Goal: Transaction & Acquisition: Subscribe to service/newsletter

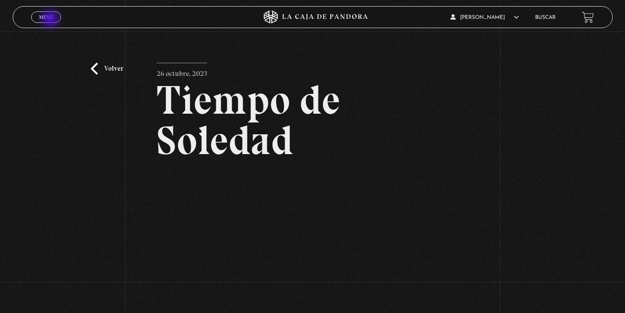
click at [51, 20] on span "Menu" at bounding box center [46, 16] width 14 height 5
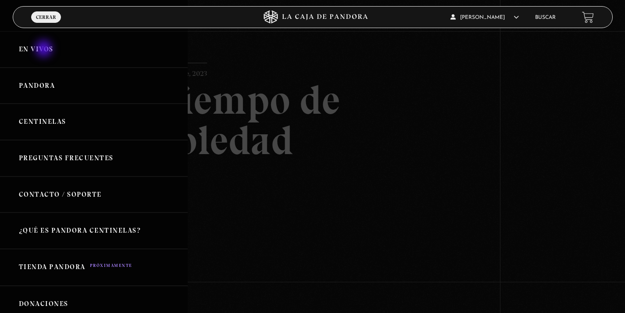
click at [45, 50] on link "En vivos" at bounding box center [94, 49] width 188 height 36
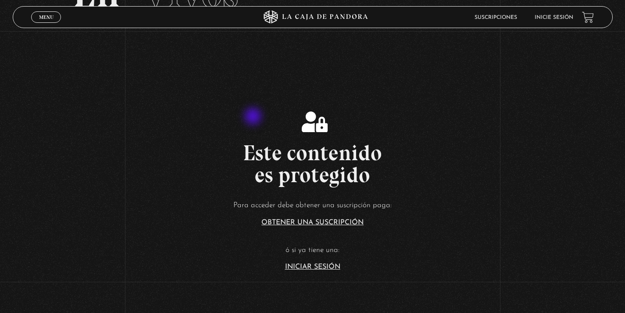
scroll to position [151, 0]
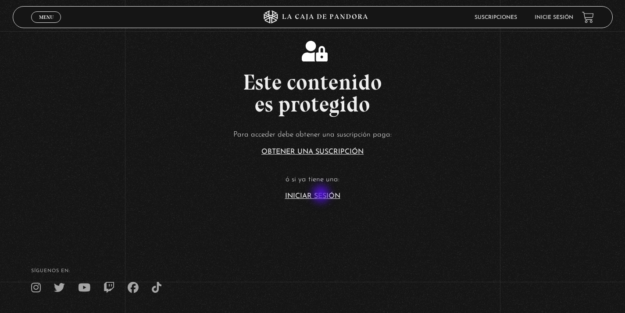
click at [322, 195] on link "Iniciar Sesión" at bounding box center [312, 196] width 55 height 7
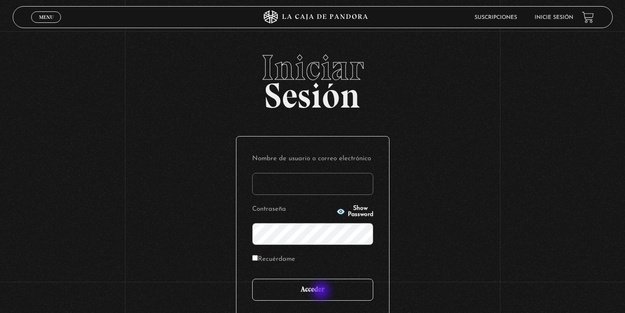
type input "kalfaromorales"
click at [322, 291] on input "Acceder" at bounding box center [312, 289] width 121 height 22
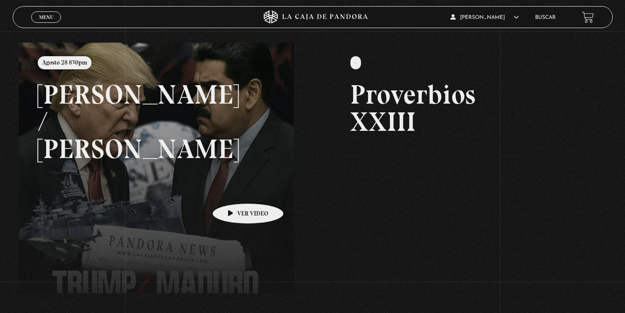
scroll to position [96, 0]
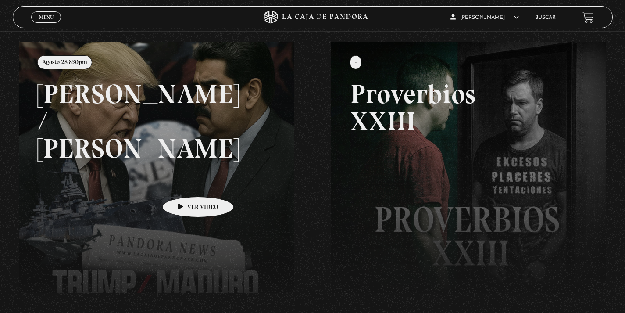
click at [184, 183] on link at bounding box center [331, 198] width 625 height 313
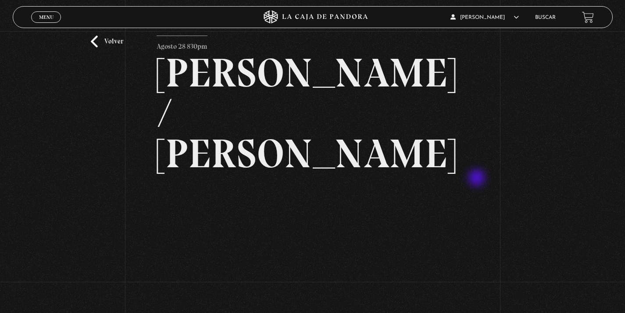
scroll to position [36, 0]
